Goal: Task Accomplishment & Management: Use online tool/utility

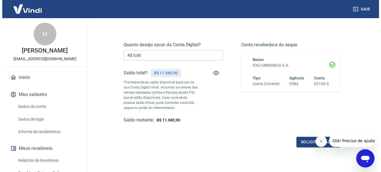
scroll to position [85, 0]
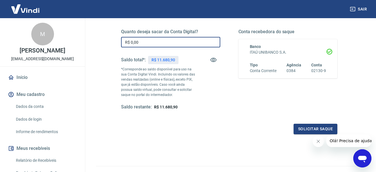
drag, startPoint x: 145, startPoint y: 42, endPoint x: 104, endPoint y: 41, distance: 41.0
click at [104, 41] on div "Quanto deseja sacar da Conta Digital? R$ 0,00 ​ Saldo total*: R$ 11.680,90 *Cor…" at bounding box center [229, 97] width 267 height 209
type input "R$ 11.680,90"
click at [314, 127] on button "Solicitar saque" at bounding box center [316, 129] width 44 height 11
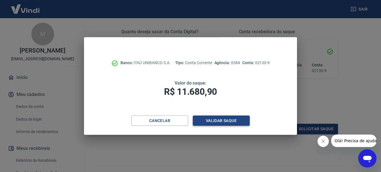
click at [217, 120] on button "Validar saque" at bounding box center [221, 121] width 57 height 11
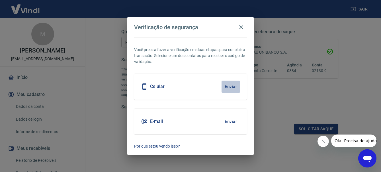
click at [229, 88] on button "Enviar" at bounding box center [230, 87] width 18 height 12
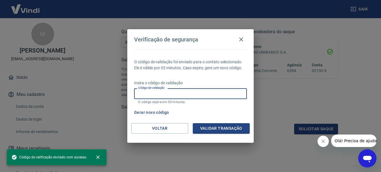
click at [166, 92] on input "Código de validação" at bounding box center [190, 93] width 113 height 11
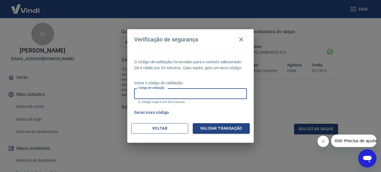
click at [163, 129] on button "Voltar" at bounding box center [159, 128] width 57 height 11
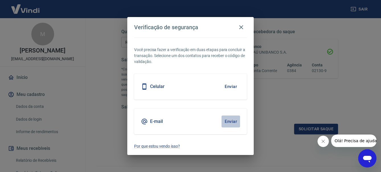
click at [233, 125] on button "Enviar" at bounding box center [230, 122] width 18 height 12
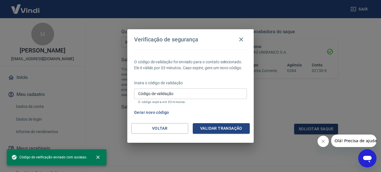
click at [151, 94] on input "Código de validação" at bounding box center [190, 93] width 113 height 11
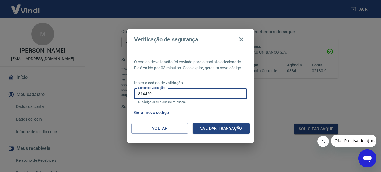
drag, startPoint x: 150, startPoint y: 97, endPoint x: 145, endPoint y: 98, distance: 4.9
click at [145, 98] on input "814420" at bounding box center [190, 93] width 113 height 11
type input "814820"
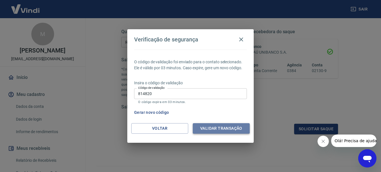
click at [213, 129] on button "Validar transação" at bounding box center [221, 128] width 57 height 11
